Goal: Task Accomplishment & Management: Complete application form

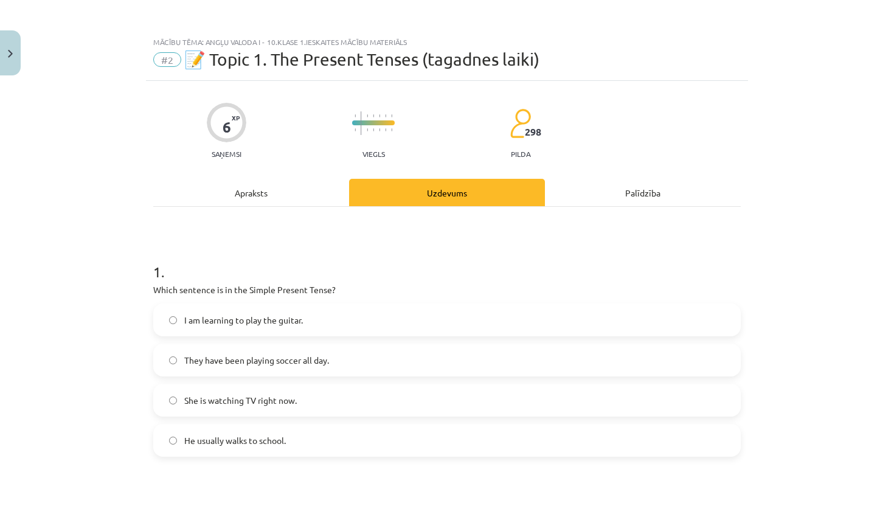
scroll to position [119, 0]
click at [784, 431] on div "Mācību tēma: Angļu valoda i - 10.klase 1.ieskaites mācību materiāls #2 📝 Topic …" at bounding box center [447, 253] width 894 height 506
drag, startPoint x: 783, startPoint y: 432, endPoint x: 739, endPoint y: 426, distance: 44.8
click at [783, 432] on div "Mācību tēma: Angļu valoda i - 10.klase 1.ieskaites mācību materiāls #2 📝 Topic …" at bounding box center [447, 253] width 894 height 506
click at [328, 402] on label "She is watching TV right now." at bounding box center [446, 400] width 585 height 30
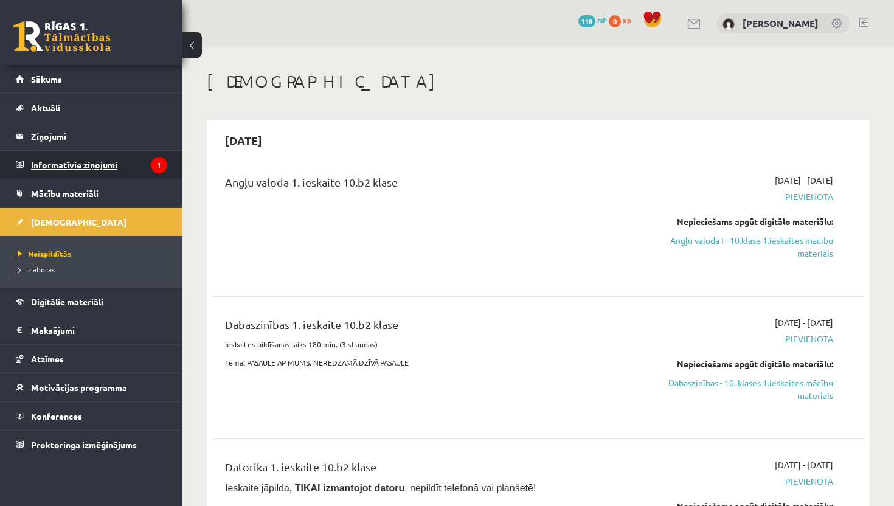
click at [102, 159] on legend "Informatīvie ziņojumi 1" at bounding box center [99, 165] width 136 height 28
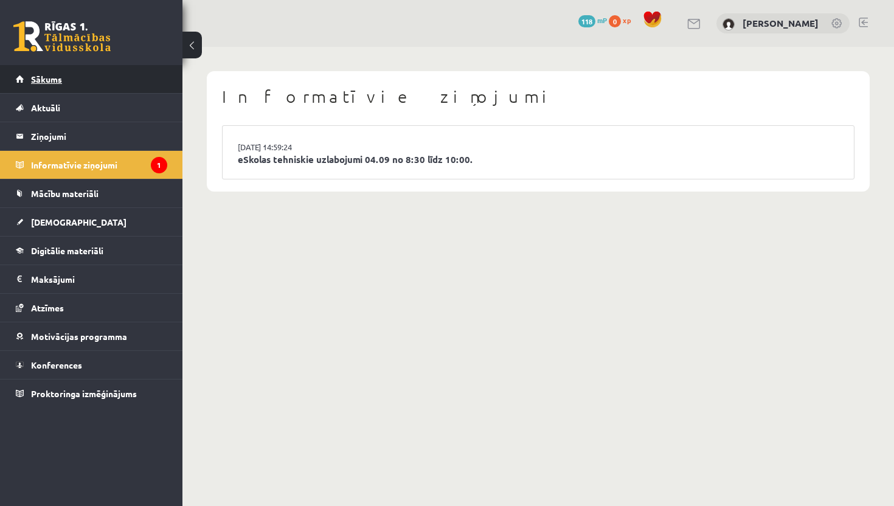
click at [105, 87] on link "Sākums" at bounding box center [91, 79] width 151 height 28
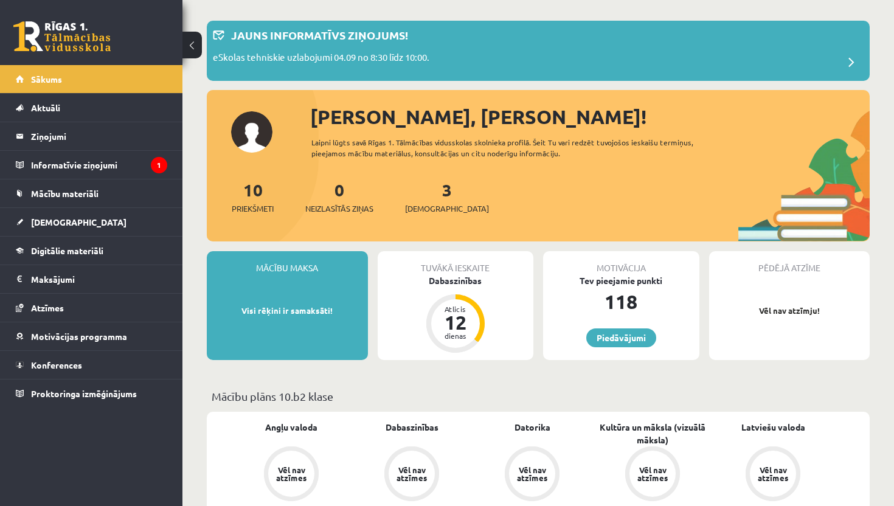
scroll to position [49, 0]
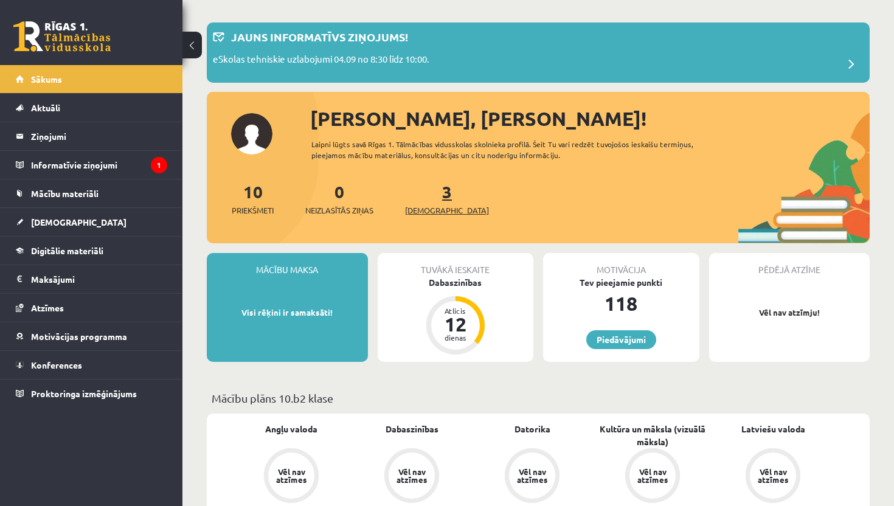
click at [426, 195] on link "3 Ieskaites" at bounding box center [447, 199] width 84 height 36
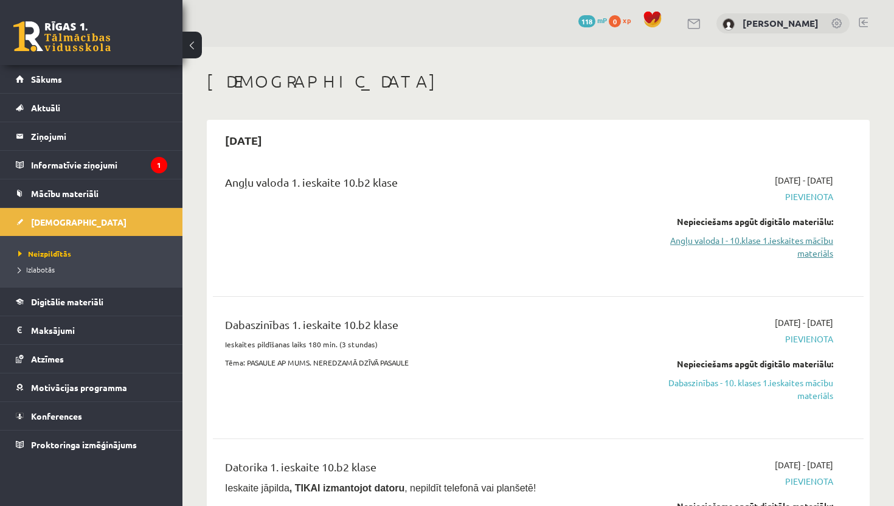
click at [774, 243] on link "Angļu valoda I - 10.klase 1.ieskaites mācību materiāls" at bounding box center [738, 247] width 190 height 26
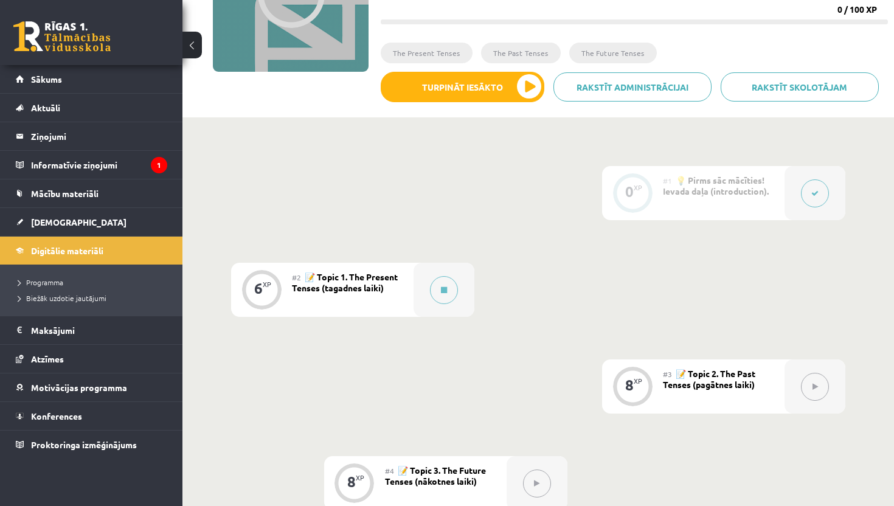
scroll to position [120, 0]
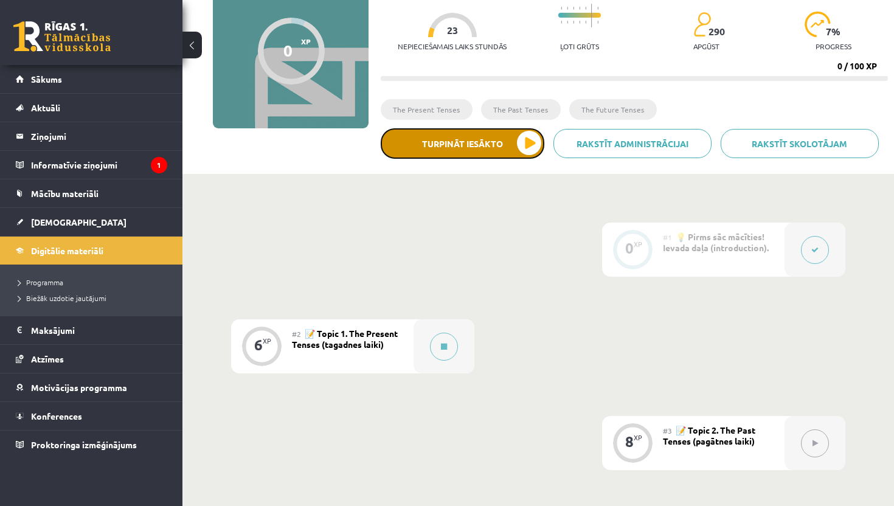
click at [474, 150] on button "Turpināt iesākto" at bounding box center [463, 143] width 164 height 30
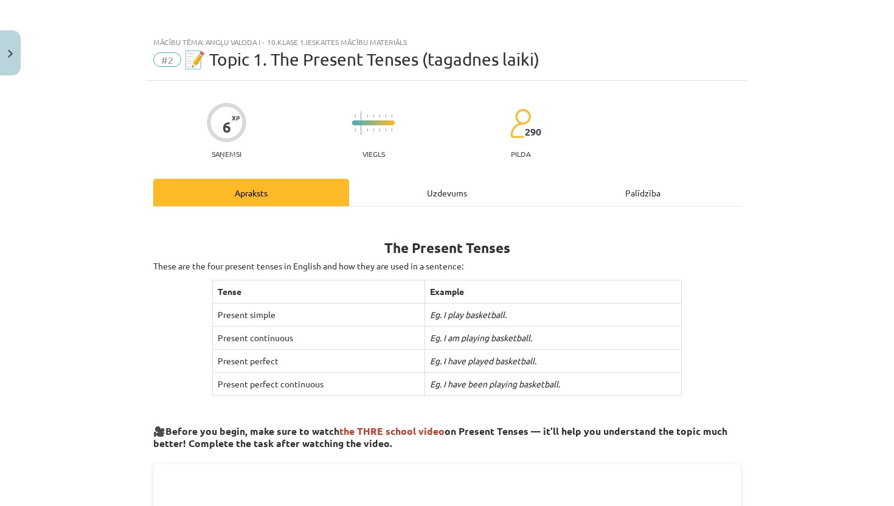
click at [458, 198] on div "Uzdevums" at bounding box center [447, 192] width 196 height 27
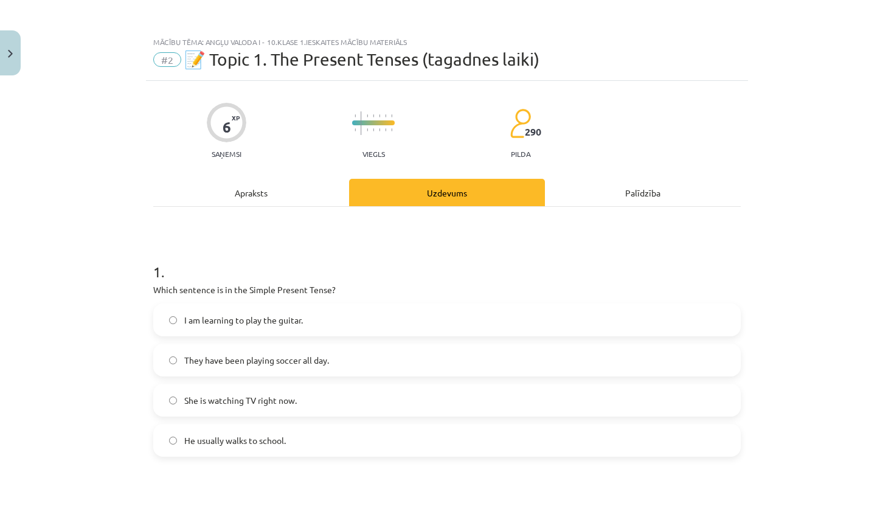
scroll to position [30, 0]
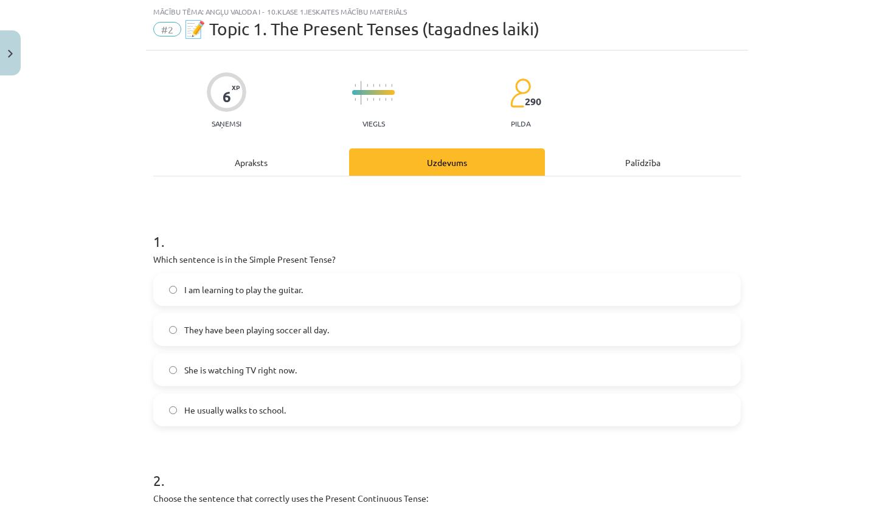
click at [893, 265] on div "Mācību tēma: Angļu valoda i - 10.[PERSON_NAME] 1.ieskaites mācību materiāls #2 …" at bounding box center [447, 253] width 894 height 506
click at [888, 266] on div "Mācību tēma: Angļu valoda i - 10.[PERSON_NAME] 1.ieskaites mācību materiāls #2 …" at bounding box center [447, 253] width 894 height 506
drag, startPoint x: 888, startPoint y: 266, endPoint x: 891, endPoint y: 277, distance: 11.5
click at [891, 277] on div "Mācību tēma: Angļu valoda i - 10.[PERSON_NAME] 1.ieskaites mācību materiāls #2 …" at bounding box center [447, 253] width 894 height 506
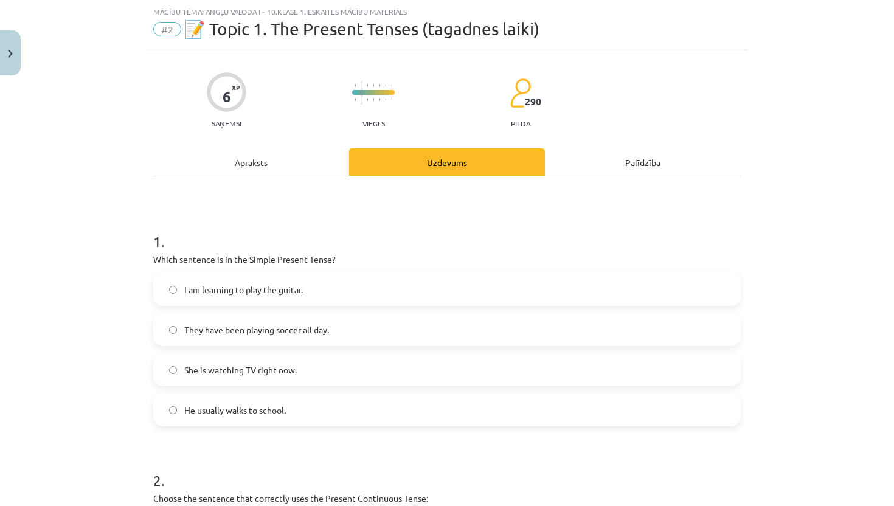
click at [268, 497] on p "Choose the sentence that correctly uses the Present Continuous Tense:" at bounding box center [446, 498] width 587 height 13
click at [269, 497] on p "Choose the sentence that correctly uses the Present Continuous Tense:" at bounding box center [446, 498] width 587 height 13
